Goal: Task Accomplishment & Management: Complete application form

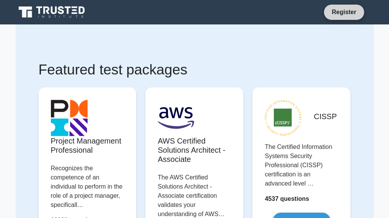
click at [333, 16] on link "Register" at bounding box center [344, 12] width 34 height 10
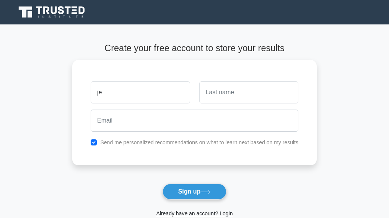
type input "j"
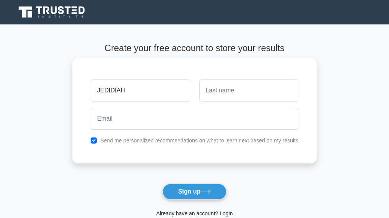
type input "JEDIDIAH"
click at [269, 96] on input "text" at bounding box center [248, 90] width 99 height 22
type input "BASSEY"
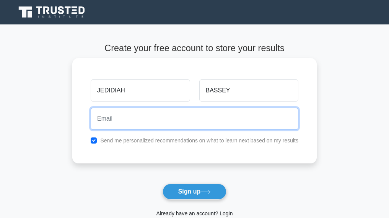
click at [187, 121] on input "email" at bounding box center [194, 119] width 207 height 22
type input "J"
click at [170, 118] on input "jedidiahbassey" at bounding box center [194, 119] width 207 height 22
click at [162, 184] on button "Sign up" at bounding box center [194, 192] width 64 height 16
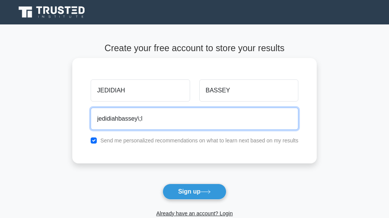
click at [162, 184] on button "Sign up" at bounding box center [194, 192] width 64 height 16
type input "jedidiahbassey"
click at [162, 184] on button "Sign up" at bounding box center [194, 192] width 64 height 16
